Goal: Navigation & Orientation: Find specific page/section

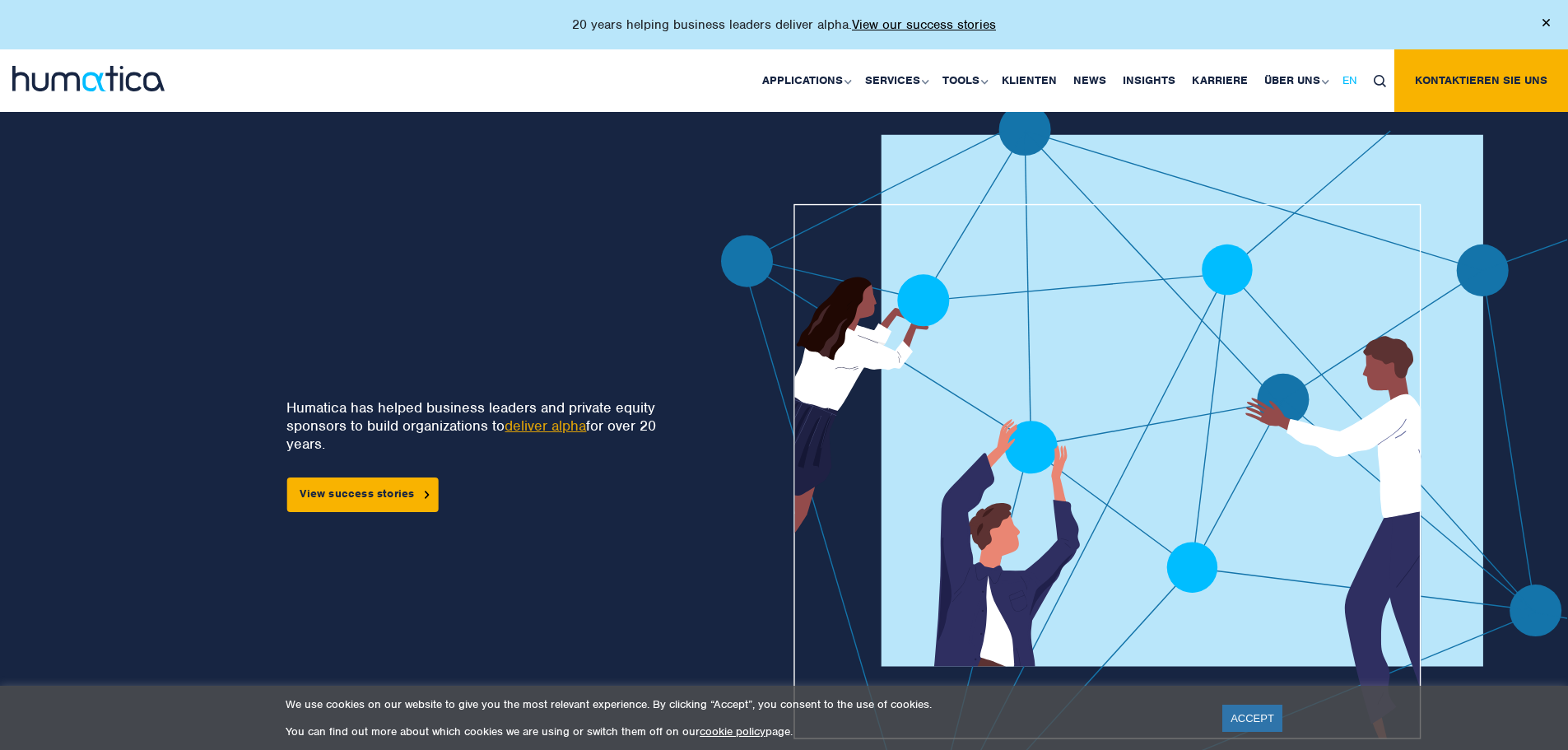
click at [1345, 80] on span "EN" at bounding box center [1349, 80] width 14 height 14
click at [347, 143] on div "Humatica has helped business leaders and private equity sponsors to build organ…" at bounding box center [325, 498] width 545 height 789
click at [1409, 82] on span "DE" at bounding box center [1412, 80] width 14 height 14
click at [1354, 82] on span "EN" at bounding box center [1349, 80] width 14 height 14
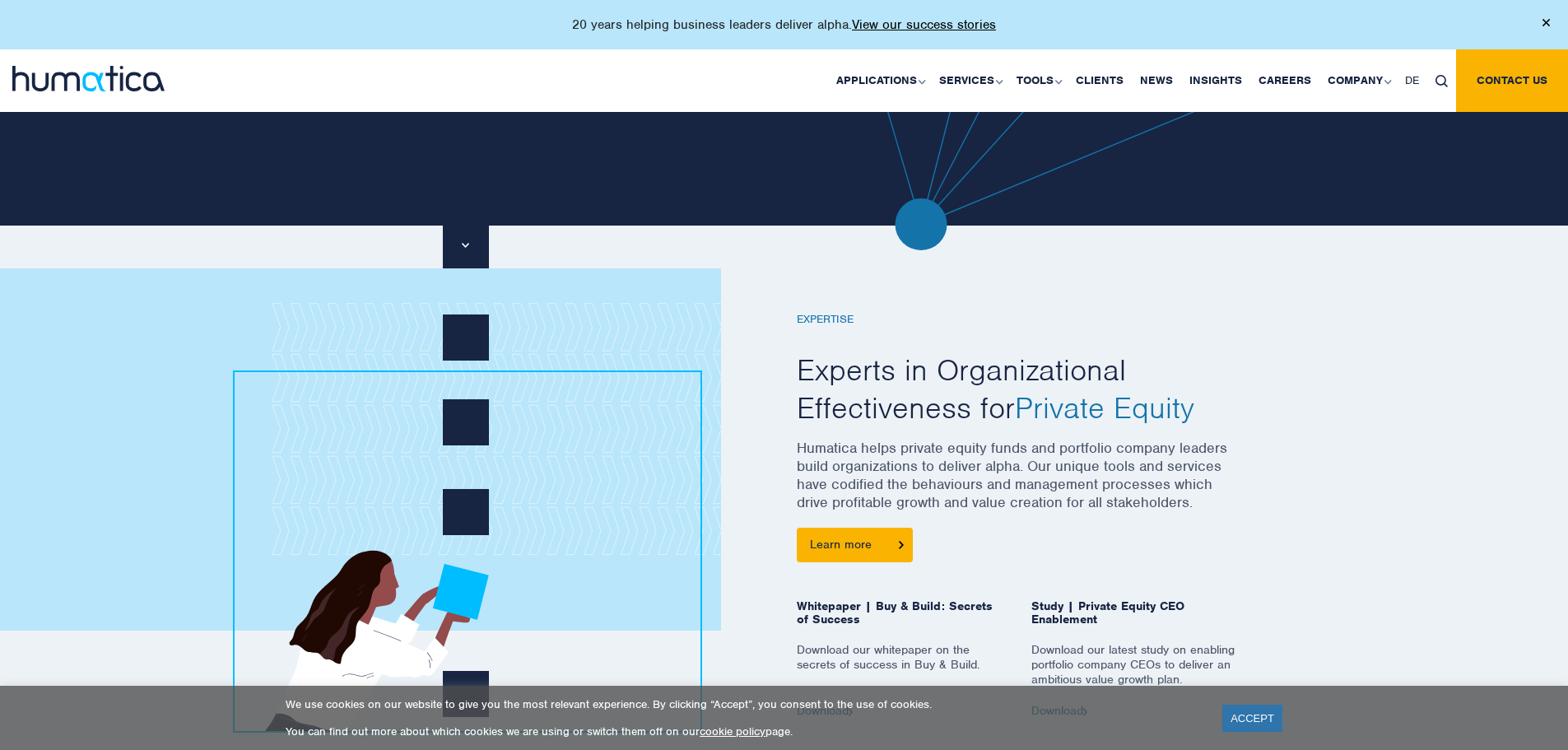
scroll to position [659, 0]
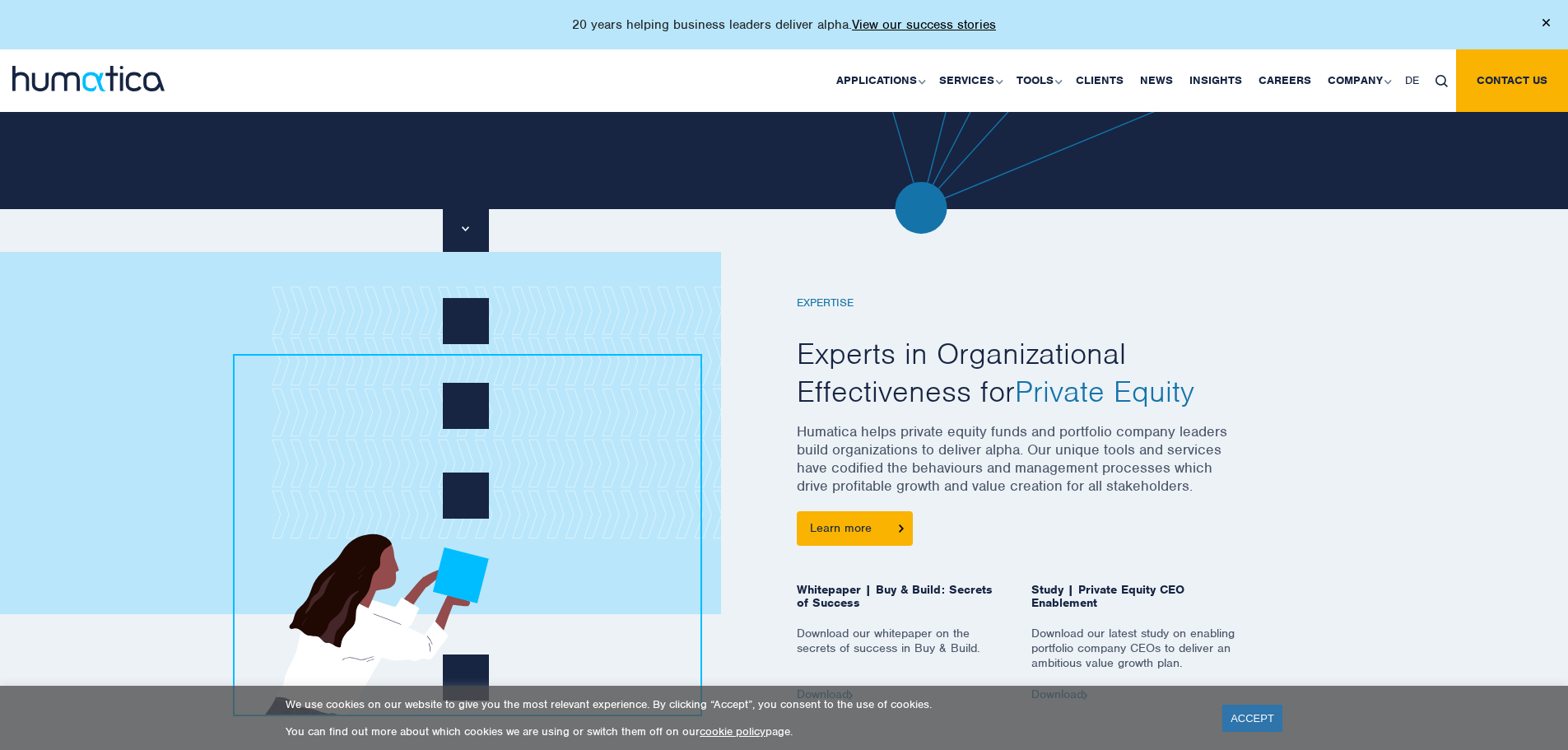
click at [665, 81] on div "Applications Pre-deal Organizational Due Diligence Post-deal Value Creation Pla…" at bounding box center [921, 81] width 1295 height 63
click at [1116, 83] on link "Clients" at bounding box center [1100, 81] width 65 height 63
